Goal: Task Accomplishment & Management: Manage account settings

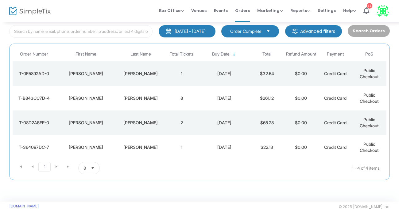
scroll to position [19, 0]
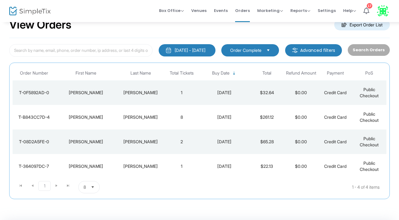
click at [88, 143] on div "[PERSON_NAME]" at bounding box center [86, 142] width 58 height 6
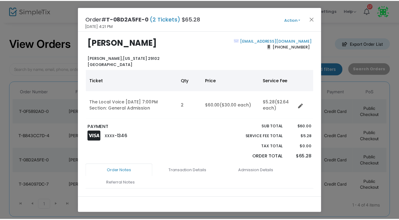
scroll to position [4, 0]
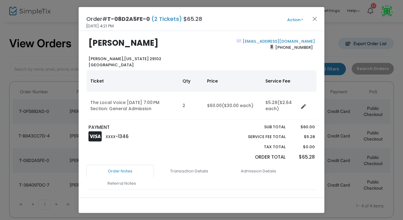
click at [297, 21] on button "Action" at bounding box center [295, 20] width 37 height 7
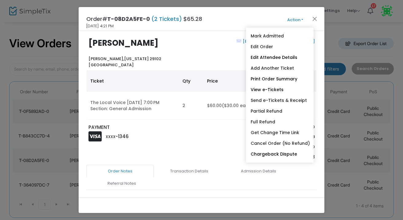
click at [207, 46] on div "[EMAIL_ADDRESS][DOMAIN_NAME] [PHONE_NUMBER]" at bounding box center [259, 52] width 116 height 29
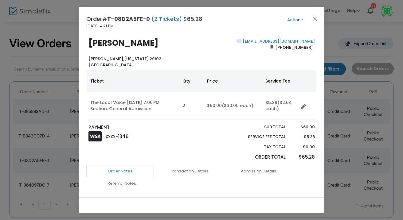
click at [208, 48] on div "[EMAIL_ADDRESS][DOMAIN_NAME] [PHONE_NUMBER]" at bounding box center [259, 52] width 116 height 29
click at [293, 17] on button "Action" at bounding box center [295, 20] width 37 height 7
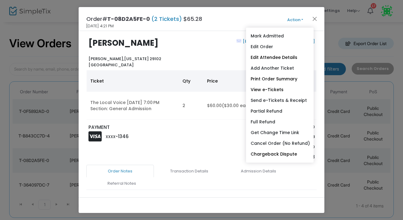
click at [219, 39] on div "[EMAIL_ADDRESS][DOMAIN_NAME] [PHONE_NUMBER]" at bounding box center [259, 52] width 116 height 29
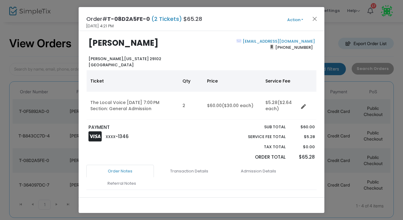
click at [292, 21] on button "Action" at bounding box center [295, 20] width 37 height 7
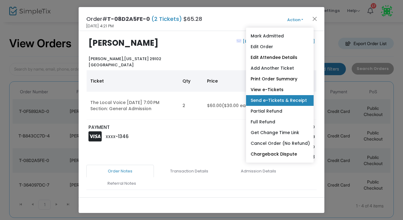
click at [297, 99] on link "Send e-Tickets & Receipt" at bounding box center [280, 100] width 68 height 11
type input "[EMAIL_ADDRESS][DOMAIN_NAME]"
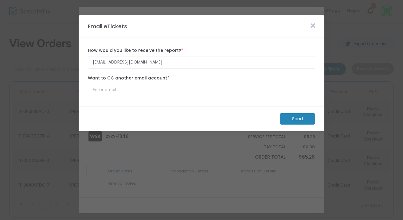
click at [290, 120] on m-button "Send" at bounding box center [297, 118] width 35 height 11
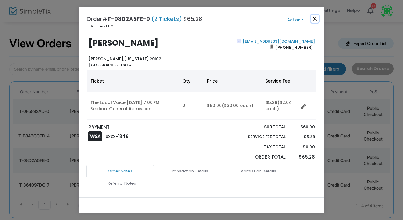
click at [315, 21] on button "Close" at bounding box center [315, 19] width 8 height 8
